Goal: Task Accomplishment & Management: Use online tool/utility

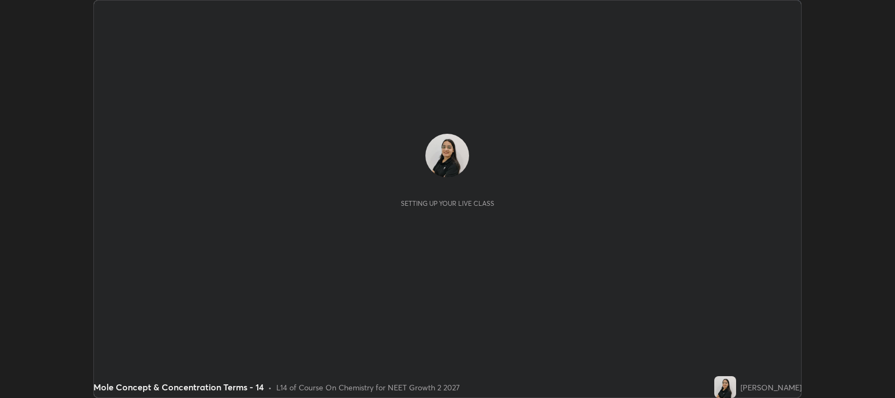
scroll to position [398, 895]
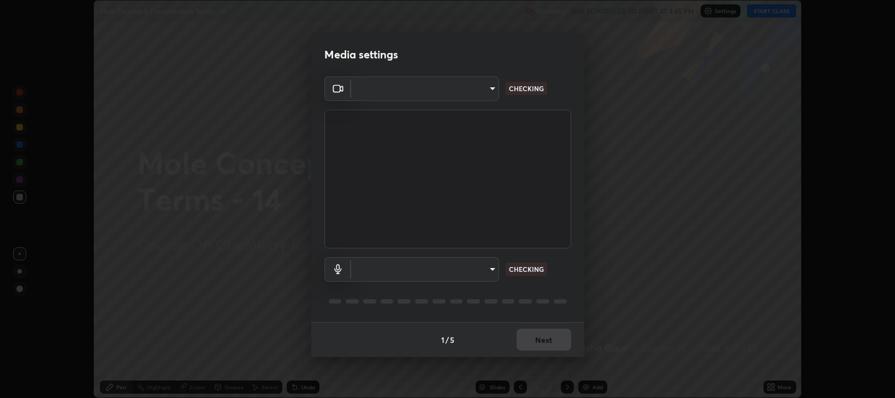
type input "97e3cd23c76f91fb91915eb68de44adfa811e639bdc8ba886a3eb3756a765973"
type input "communications"
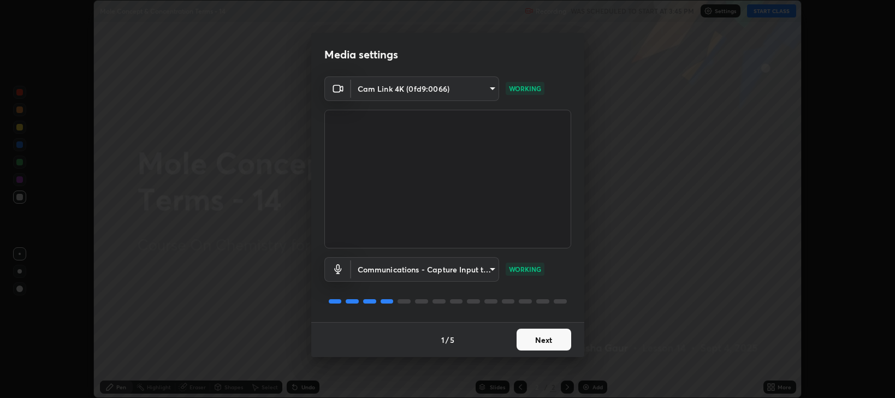
click at [538, 343] on button "Next" at bounding box center [544, 340] width 55 height 22
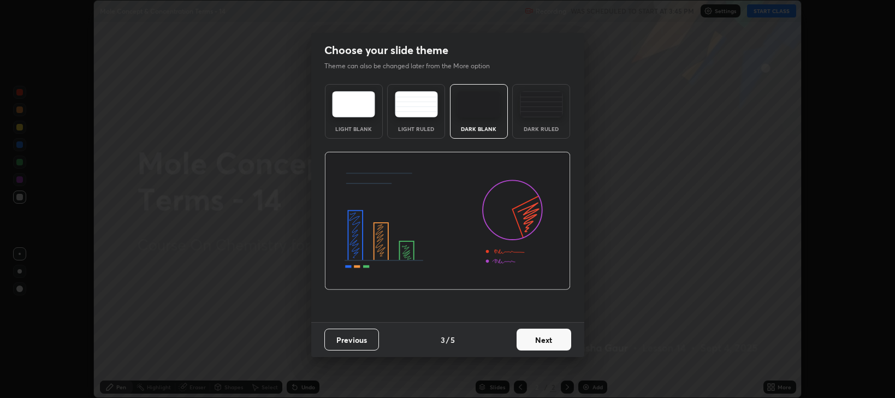
click at [536, 341] on button "Next" at bounding box center [544, 340] width 55 height 22
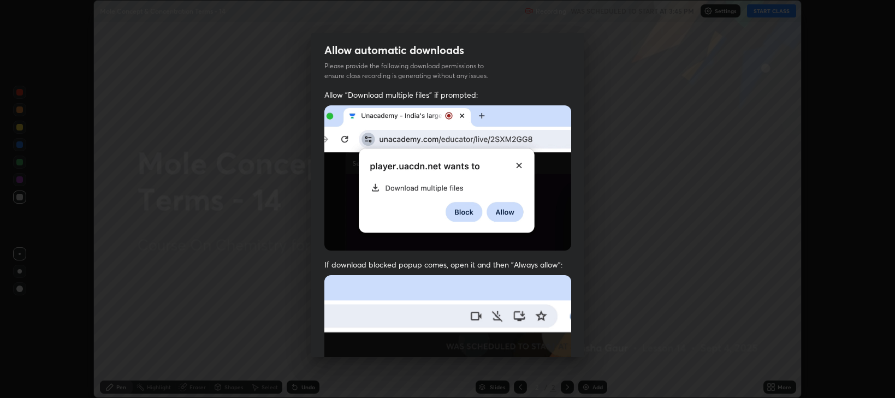
click at [530, 339] on img at bounding box center [447, 394] width 247 height 239
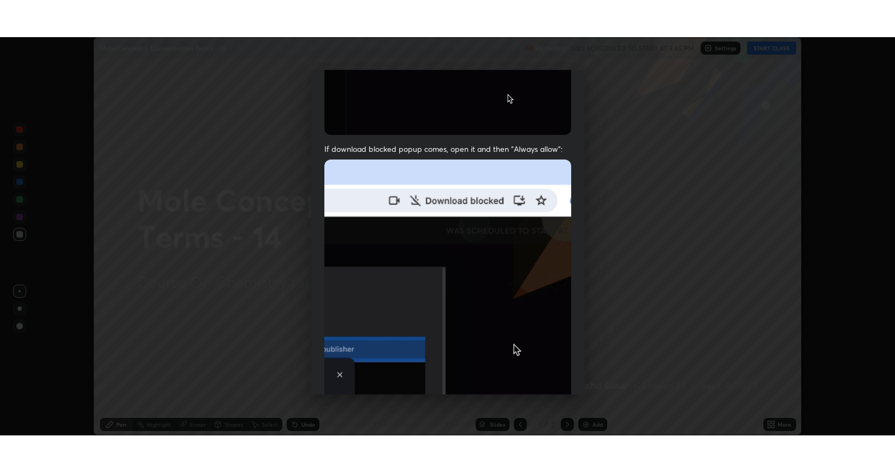
scroll to position [221, 0]
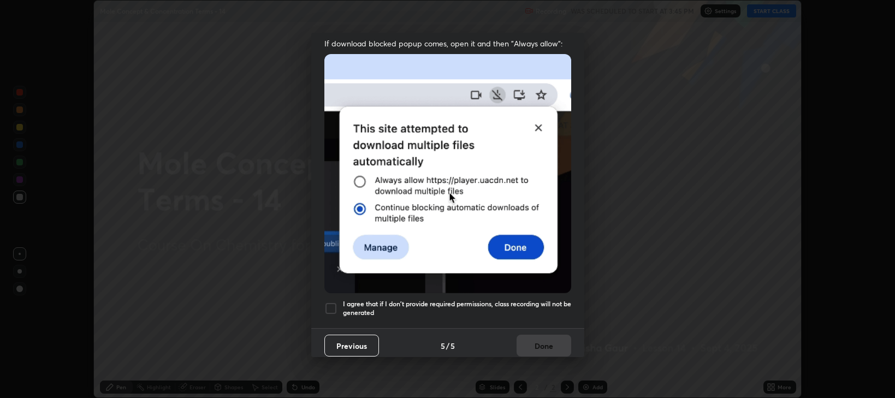
click at [334, 308] on div at bounding box center [330, 308] width 13 height 13
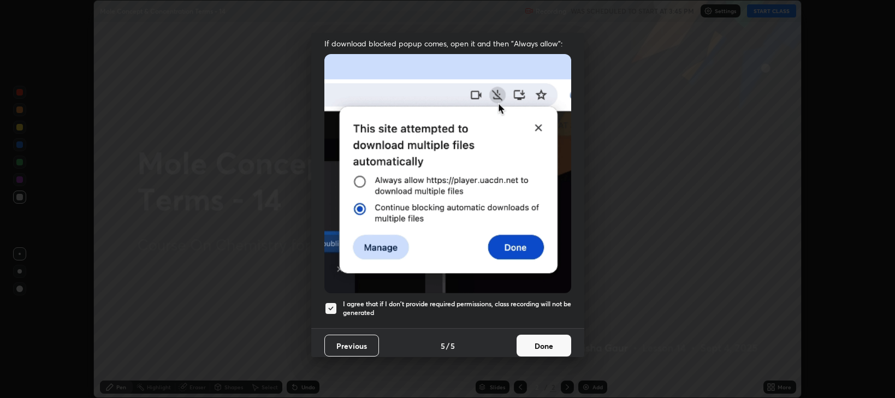
click at [543, 342] on button "Done" at bounding box center [544, 346] width 55 height 22
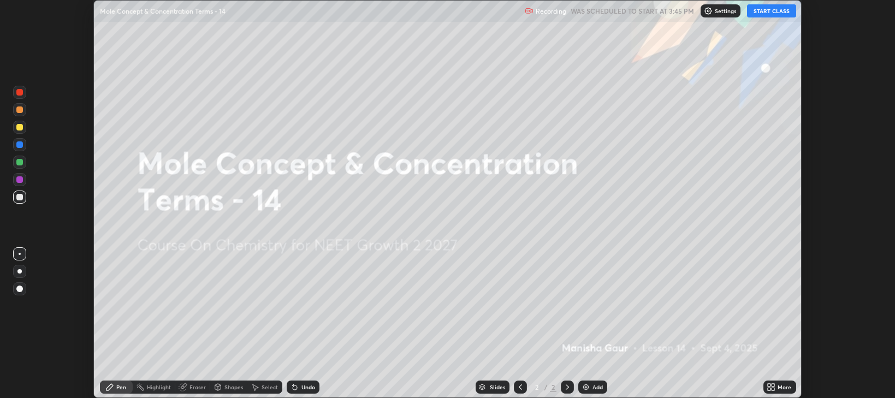
click at [785, 13] on button "START CLASS" at bounding box center [771, 10] width 49 height 13
click at [781, 16] on button "START CLASS" at bounding box center [771, 10] width 49 height 13
click at [780, 12] on button "START CLASS" at bounding box center [771, 10] width 49 height 13
click at [771, 387] on icon at bounding box center [771, 387] width 9 height 9
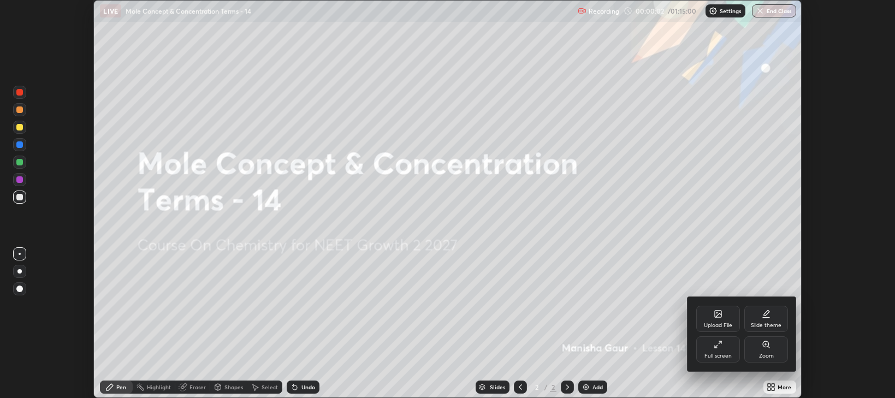
click at [721, 351] on div "Full screen" at bounding box center [718, 349] width 44 height 26
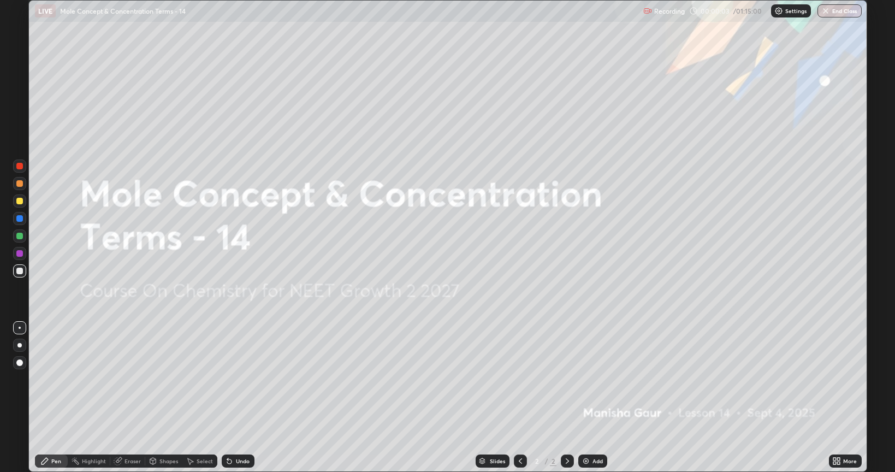
scroll to position [472, 895]
click at [843, 398] on div "More" at bounding box center [850, 460] width 14 height 5
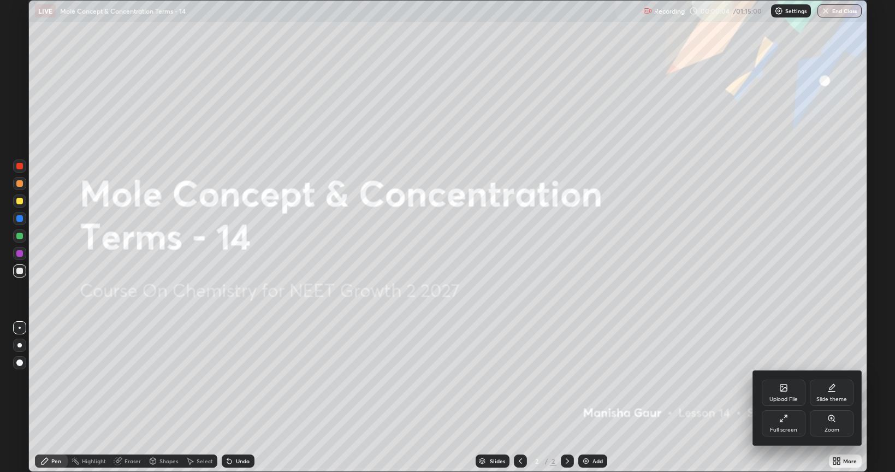
click at [834, 394] on div "Slide theme" at bounding box center [832, 393] width 44 height 26
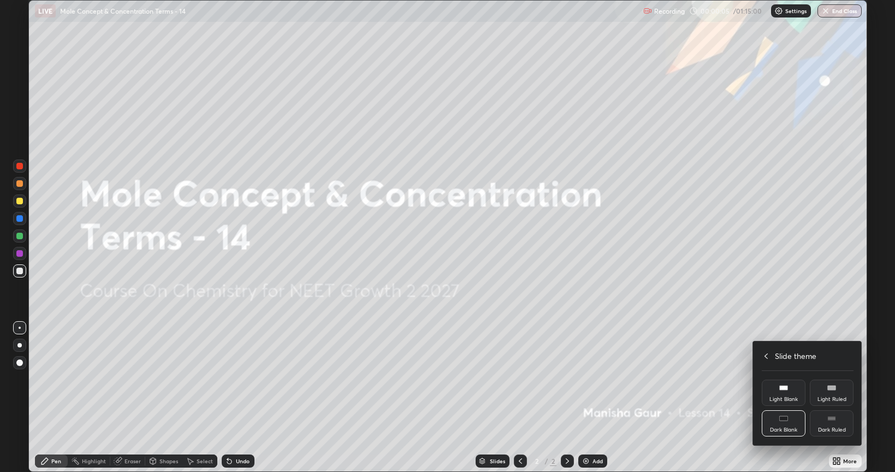
click at [833, 398] on div "Dark Ruled" at bounding box center [832, 423] width 44 height 26
click at [711, 355] on div at bounding box center [447, 236] width 895 height 472
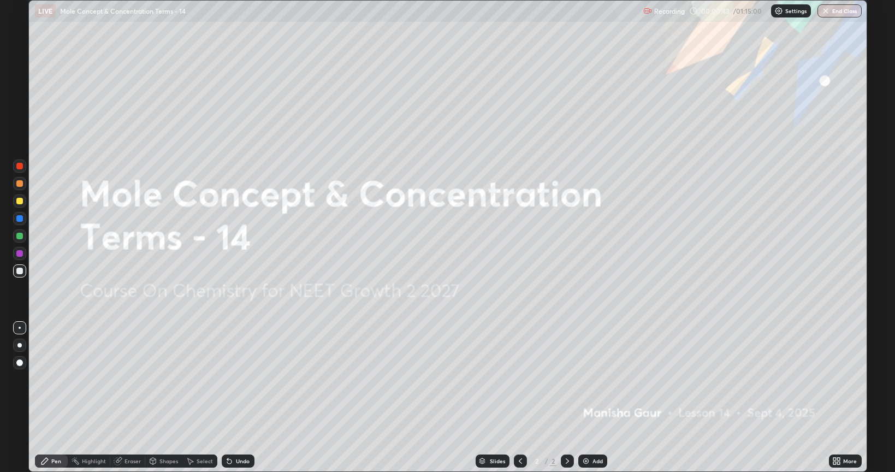
click at [589, 398] on img at bounding box center [586, 461] width 9 height 9
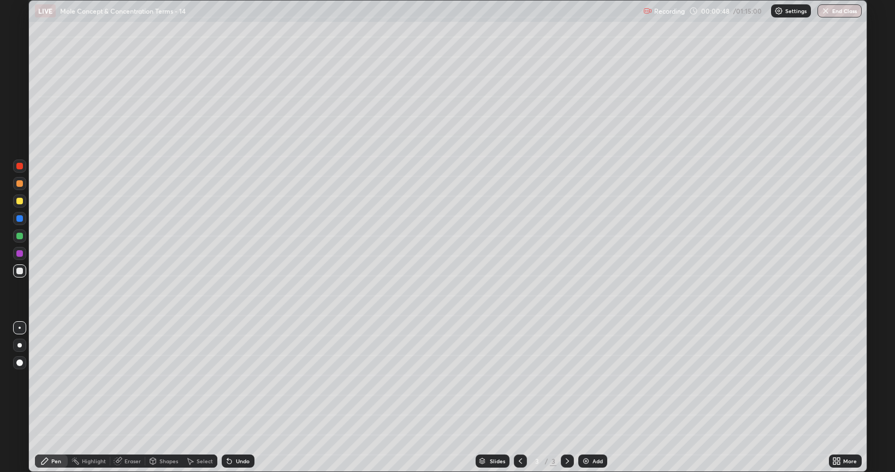
click at [21, 166] on div at bounding box center [19, 166] width 7 height 7
click at [21, 273] on div at bounding box center [19, 271] width 7 height 7
click at [21, 235] on div at bounding box center [19, 236] width 7 height 7
click at [129, 398] on div "Eraser" at bounding box center [133, 460] width 16 height 5
click at [55, 398] on div "Pen" at bounding box center [56, 460] width 10 height 5
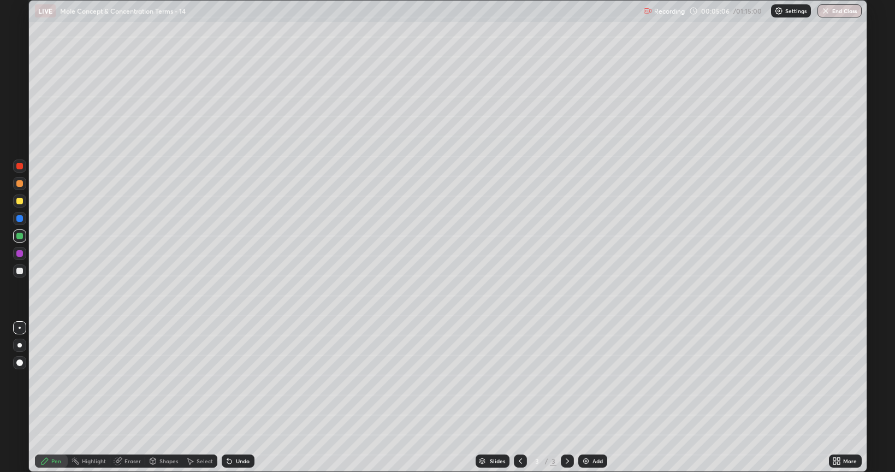
click at [128, 398] on div "Eraser" at bounding box center [133, 460] width 16 height 5
click at [54, 398] on div "Pen" at bounding box center [56, 460] width 10 height 5
click at [126, 398] on div "Eraser" at bounding box center [133, 460] width 16 height 5
click at [50, 398] on div "Pen" at bounding box center [51, 460] width 33 height 13
click at [128, 398] on div "Eraser" at bounding box center [133, 460] width 16 height 5
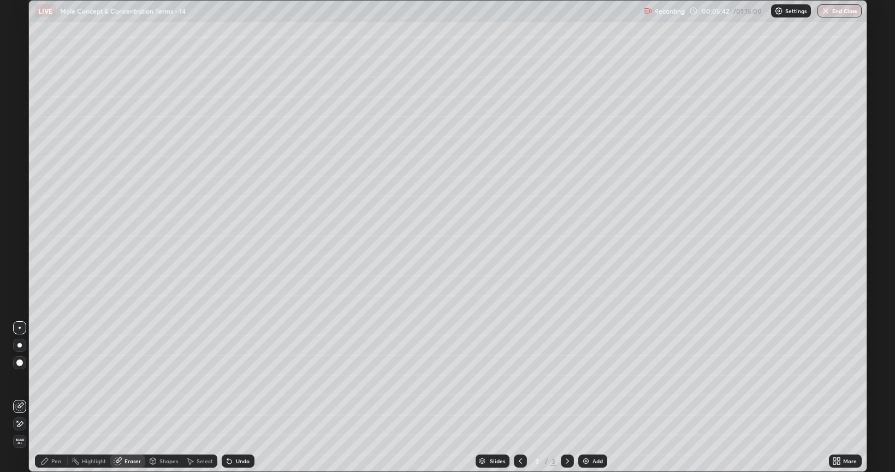
click at [59, 398] on div "Pen" at bounding box center [56, 460] width 10 height 5
click at [22, 201] on div at bounding box center [19, 201] width 7 height 7
click at [584, 398] on div "Add" at bounding box center [592, 460] width 29 height 13
click at [128, 398] on div "Eraser" at bounding box center [133, 460] width 16 height 5
click at [52, 398] on div "Pen" at bounding box center [56, 460] width 10 height 5
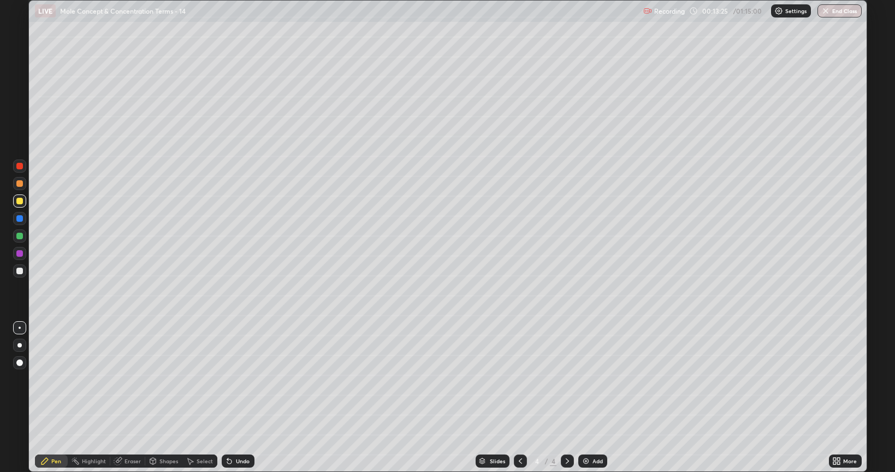
click at [583, 398] on img at bounding box center [586, 461] width 9 height 9
click at [520, 398] on icon at bounding box center [520, 461] width 9 height 9
click at [441, 398] on div "Slides 4 / 5 Add" at bounding box center [541, 461] width 574 height 22
click at [428, 398] on div "Slides 4 / 5 Add" at bounding box center [541, 461] width 574 height 22
click at [426, 398] on div "Slides 4 / 5 Add" at bounding box center [541, 461] width 574 height 22
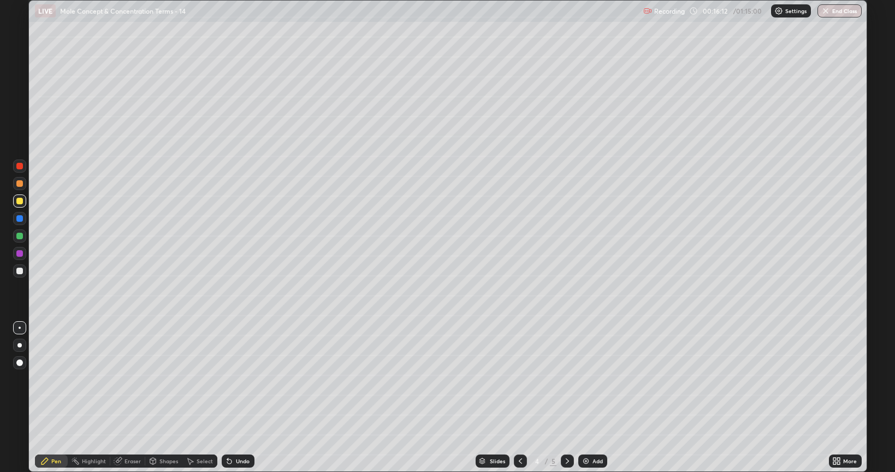
click at [584, 398] on div "Add" at bounding box center [592, 460] width 29 height 13
click at [20, 218] on div at bounding box center [19, 218] width 7 height 7
click at [19, 204] on div at bounding box center [19, 201] width 7 height 7
click at [242, 398] on div "Undo" at bounding box center [243, 460] width 14 height 5
click at [19, 219] on div at bounding box center [19, 218] width 7 height 7
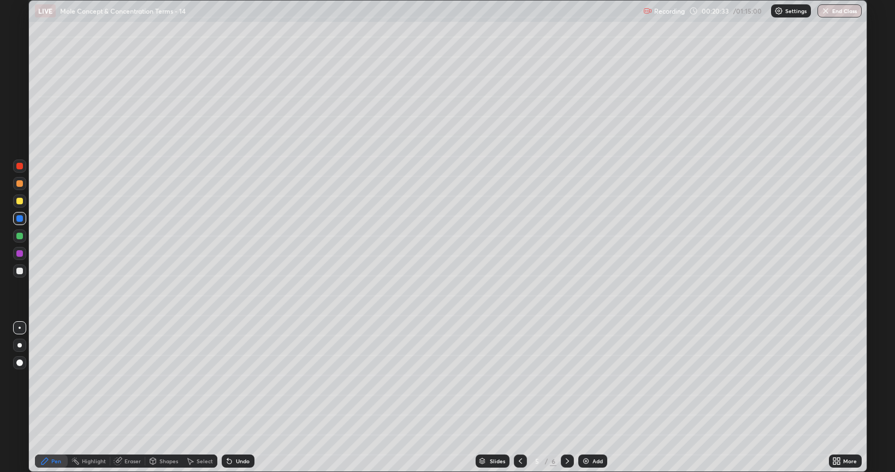
click at [20, 203] on div at bounding box center [19, 201] width 7 height 7
click at [20, 218] on div at bounding box center [19, 218] width 7 height 7
click at [125, 398] on div "Eraser" at bounding box center [133, 460] width 16 height 5
click at [23, 398] on icon at bounding box center [19, 423] width 9 height 9
click at [60, 398] on div "Pen" at bounding box center [56, 460] width 10 height 5
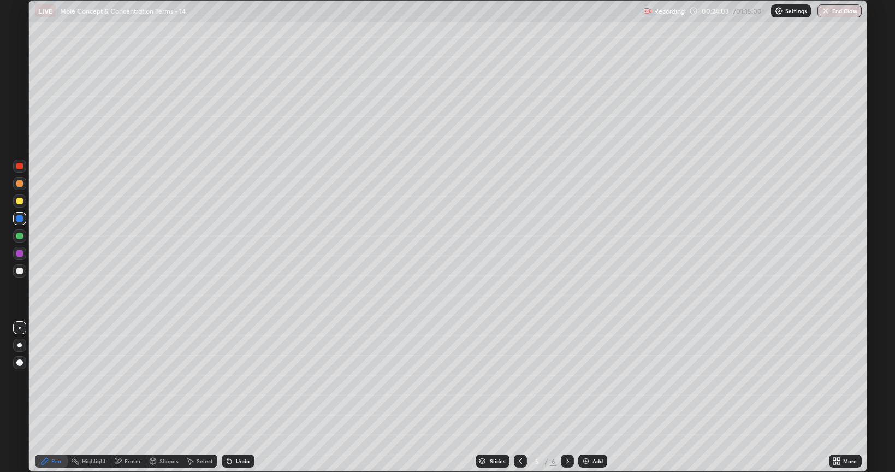
click at [567, 398] on icon at bounding box center [567, 460] width 3 height 5
click at [20, 202] on div at bounding box center [19, 201] width 7 height 7
click at [236, 398] on div "Undo" at bounding box center [243, 460] width 14 height 5
click at [235, 398] on div "Undo" at bounding box center [238, 460] width 33 height 13
click at [20, 216] on div at bounding box center [19, 218] width 7 height 7
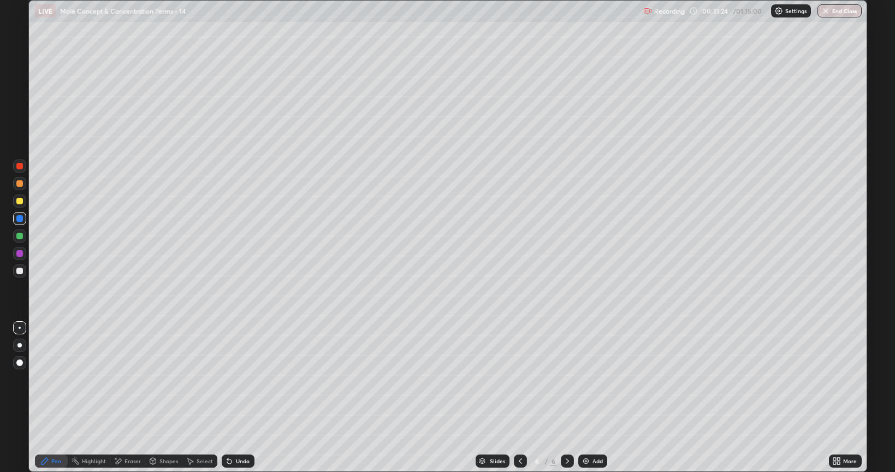
click at [21, 237] on div at bounding box center [19, 236] width 7 height 7
click at [19, 218] on div at bounding box center [19, 218] width 7 height 7
click at [238, 398] on div "Undo" at bounding box center [238, 460] width 33 height 13
click at [162, 398] on div "Shapes" at bounding box center [168, 460] width 19 height 5
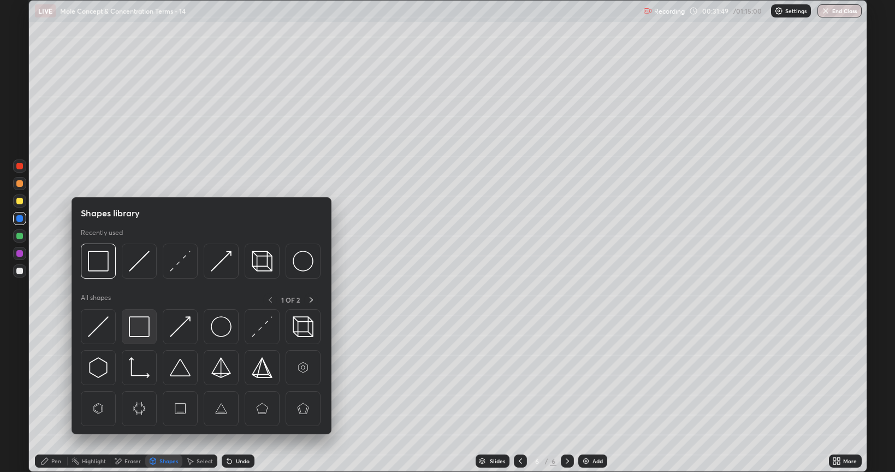
click at [145, 327] on img at bounding box center [139, 326] width 21 height 21
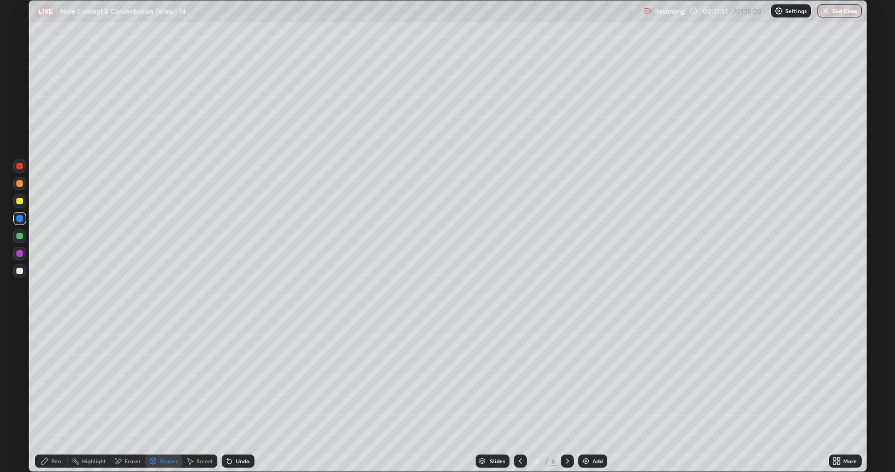
click at [47, 398] on div "Pen" at bounding box center [51, 460] width 33 height 13
click at [126, 398] on div "Eraser" at bounding box center [133, 460] width 16 height 5
click at [55, 398] on div "Pen" at bounding box center [56, 460] width 10 height 5
click at [17, 272] on div at bounding box center [19, 271] width 7 height 7
click at [160, 398] on div "Shapes" at bounding box center [168, 460] width 19 height 5
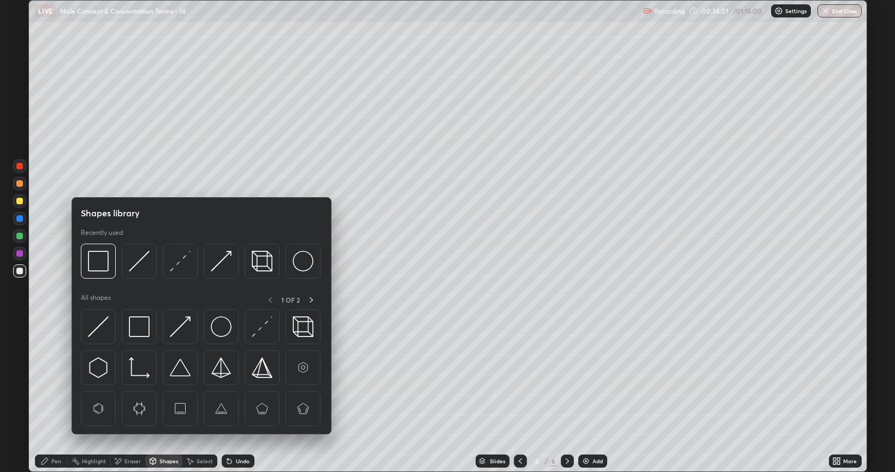
click at [22, 251] on div at bounding box center [19, 253] width 7 height 7
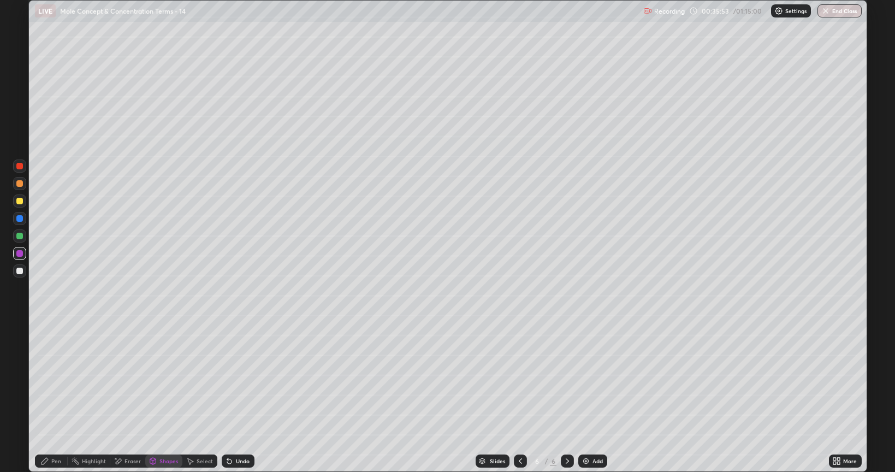
click at [22, 235] on div at bounding box center [19, 236] width 7 height 7
click at [242, 398] on div "Undo" at bounding box center [243, 460] width 14 height 5
click at [49, 398] on div "Pen" at bounding box center [51, 460] width 33 height 13
click at [589, 398] on div "Add" at bounding box center [592, 460] width 29 height 13
click at [122, 398] on div "Eraser" at bounding box center [127, 460] width 35 height 13
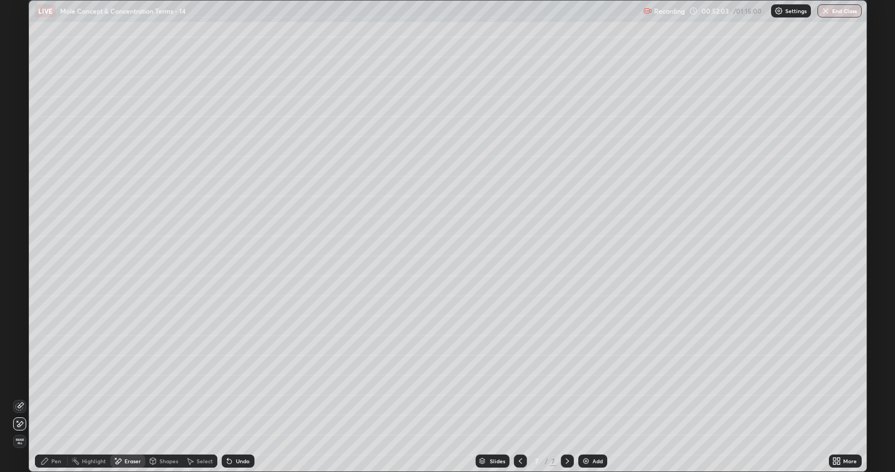
click at [17, 398] on span "Erase all" at bounding box center [20, 441] width 12 height 7
click at [21, 271] on div at bounding box center [19, 271] width 7 height 7
click at [165, 398] on div "Shapes" at bounding box center [168, 460] width 19 height 5
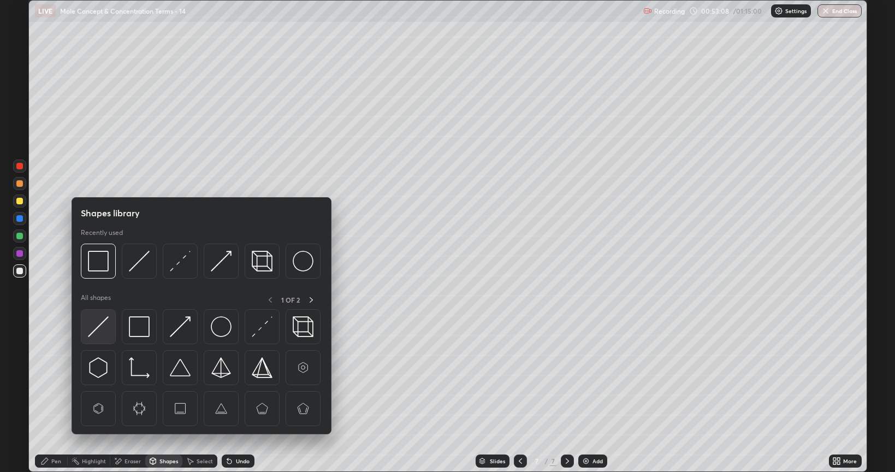
click at [102, 321] on img at bounding box center [98, 326] width 21 height 21
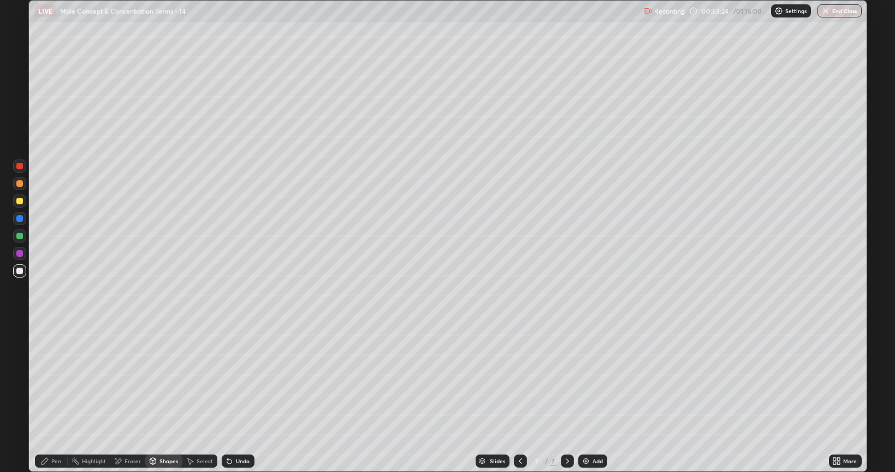
click at [241, 398] on div "Undo" at bounding box center [238, 460] width 33 height 13
click at [56, 398] on div "Pen" at bounding box center [56, 460] width 10 height 5
click at [16, 252] on div at bounding box center [19, 253] width 13 height 13
click at [20, 255] on div at bounding box center [19, 253] width 7 height 7
click at [22, 270] on div at bounding box center [19, 271] width 7 height 7
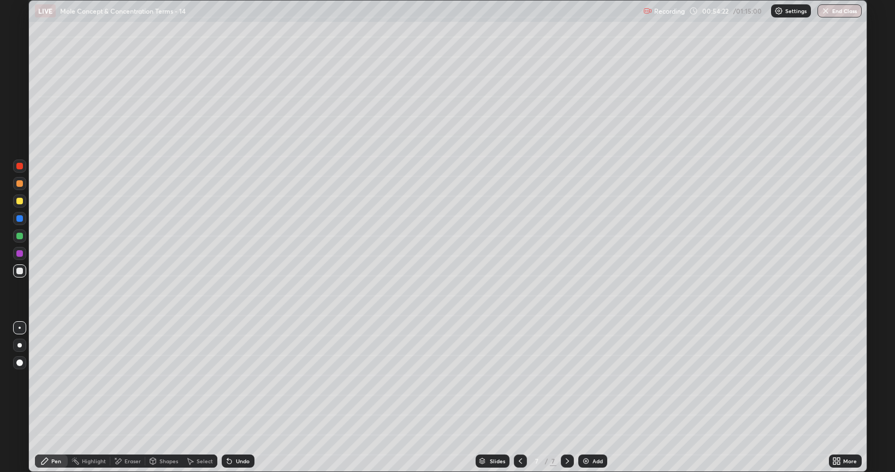
click at [20, 240] on div at bounding box center [19, 235] width 13 height 13
click at [246, 398] on div "Undo" at bounding box center [243, 460] width 14 height 5
click at [17, 201] on div at bounding box center [19, 201] width 7 height 7
click at [519, 398] on icon at bounding box center [520, 461] width 9 height 9
click at [567, 398] on icon at bounding box center [567, 460] width 3 height 5
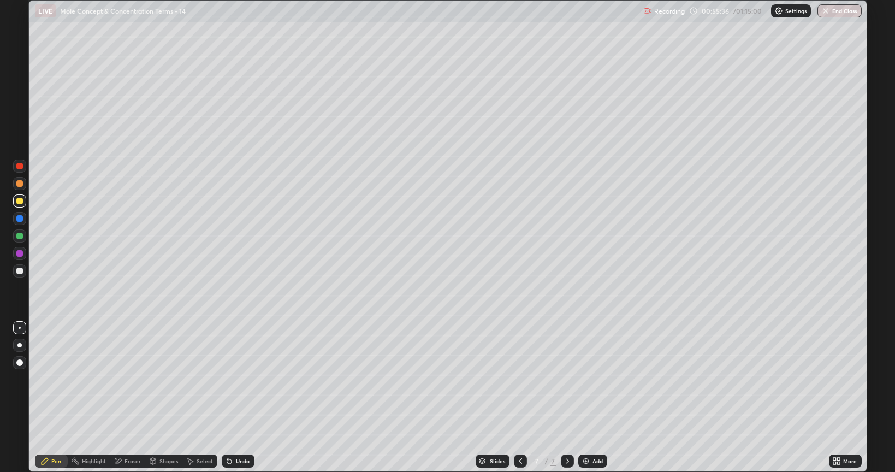
click at [20, 236] on div at bounding box center [19, 236] width 7 height 7
click at [20, 220] on div at bounding box center [19, 218] width 7 height 7
click at [21, 238] on div at bounding box center [19, 236] width 7 height 7
click at [24, 238] on div at bounding box center [19, 235] width 13 height 13
click at [22, 239] on div at bounding box center [19, 235] width 13 height 13
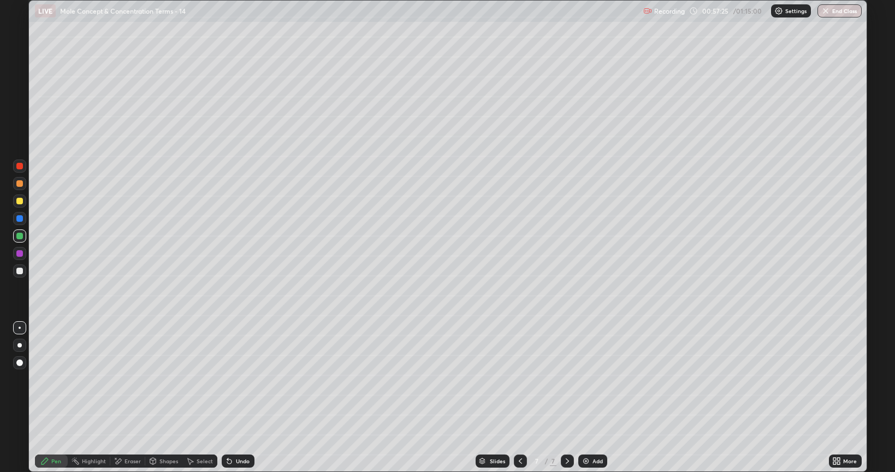
click at [423, 398] on div "Slides 7 / 7 Add" at bounding box center [541, 461] width 574 height 22
click at [20, 199] on div at bounding box center [19, 201] width 7 height 7
click at [23, 239] on div at bounding box center [19, 235] width 13 height 13
click at [21, 271] on div at bounding box center [19, 271] width 7 height 7
click at [18, 252] on div at bounding box center [19, 253] width 7 height 7
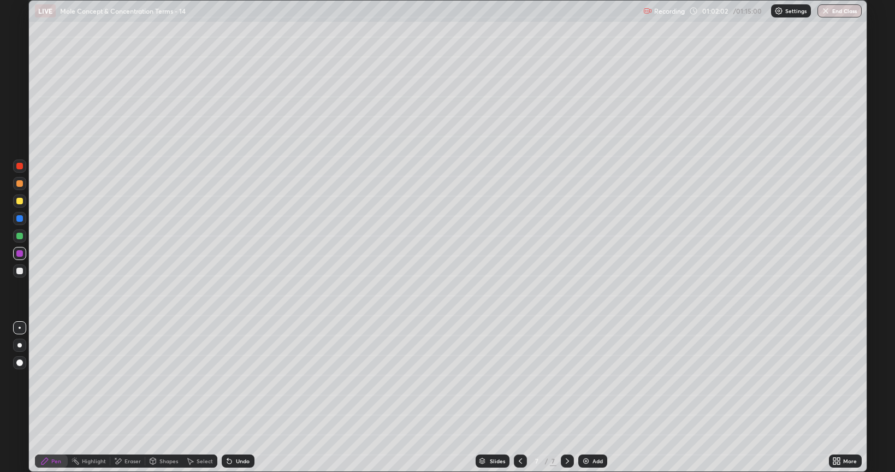
click at [22, 168] on div at bounding box center [19, 166] width 7 height 7
click at [102, 20] on div "LIVE Mole Concept & Concentration Terms - 14" at bounding box center [337, 11] width 604 height 22
click at [122, 398] on div "Eraser" at bounding box center [127, 460] width 35 height 13
click at [59, 398] on div "Pen" at bounding box center [56, 460] width 10 height 5
click at [19, 238] on div at bounding box center [19, 236] width 7 height 7
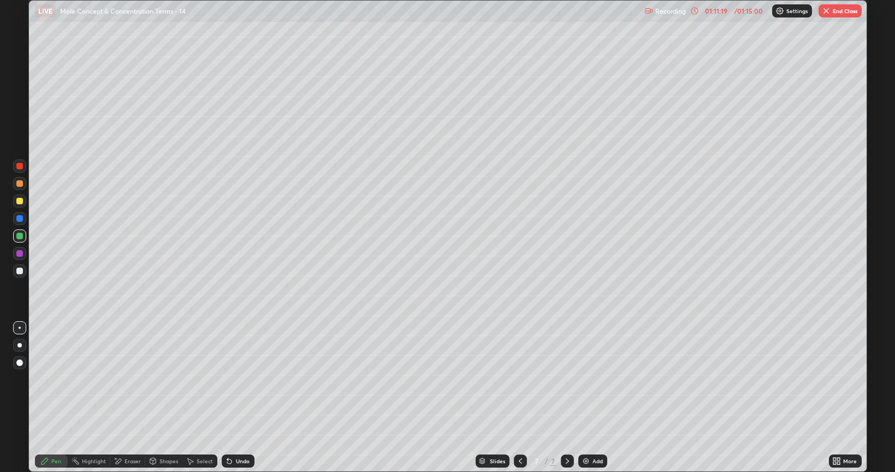
click at [853, 15] on button "End Class" at bounding box center [840, 10] width 43 height 13
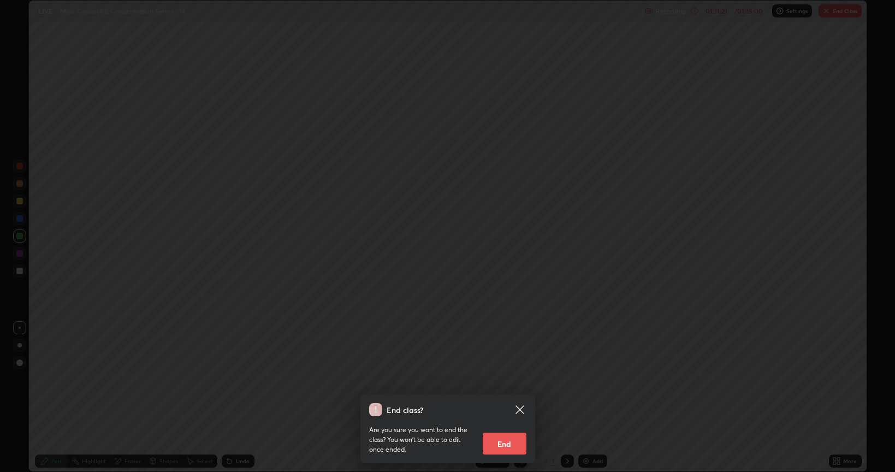
click at [518, 398] on button "End" at bounding box center [505, 443] width 44 height 22
